Goal: Navigation & Orientation: Find specific page/section

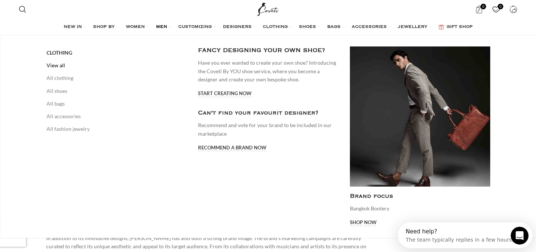
click at [60, 64] on link "View all" at bounding box center [117, 65] width 140 height 13
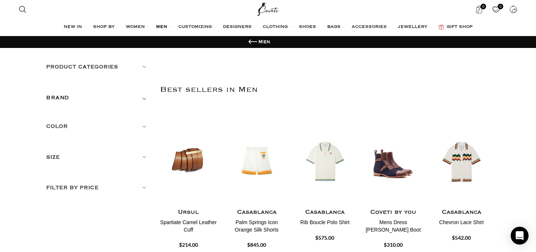
click at [145, 67] on h5 "Product categories" at bounding box center [97, 67] width 103 height 8
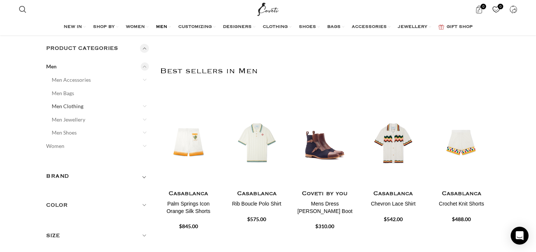
scroll to position [20, 0]
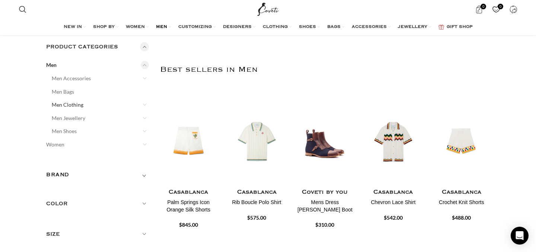
click at [78, 106] on link "Men Clothing" at bounding box center [96, 104] width 88 height 13
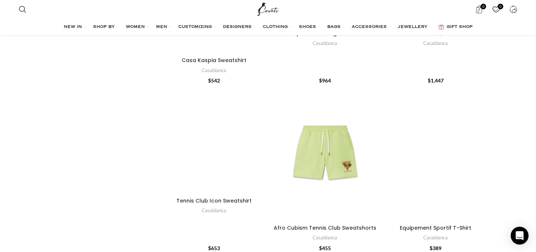
scroll to position [2114, 0]
